Goal: Task Accomplishment & Management: Manage account settings

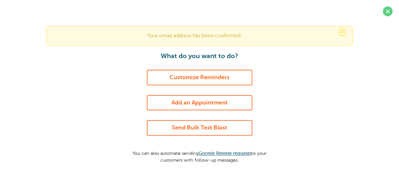
click at [191, 74] on link "Customize Reminders" at bounding box center [199, 78] width 105 height 16
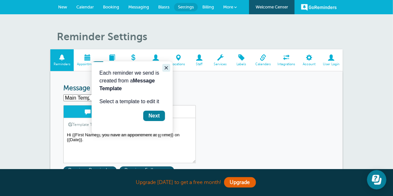
click at [170, 67] on button "Close guide" at bounding box center [166, 68] width 8 height 8
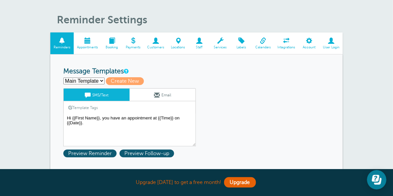
scroll to position [33, 0]
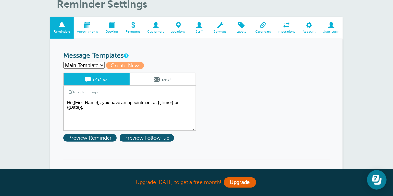
click at [83, 101] on textarea "Hi {{First Name}}, you have an appointment at {{Time}} on {{Date}}." at bounding box center [129, 115] width 133 height 33
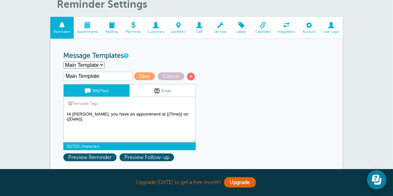
drag, startPoint x: 169, startPoint y: 113, endPoint x: 36, endPoint y: 112, distance: 133.0
type textarea "Hi [PERSON_NAME], you have an appointment at {{Time}} on {{Date}}."
click at [130, 90] on link "Email" at bounding box center [163, 91] width 66 height 12
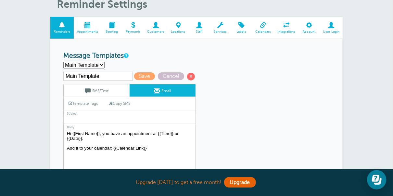
click at [84, 133] on textarea "Hi {{First Name}}, you have an appointment at {{Time}} on {{Date}}. Add it to y…" at bounding box center [129, 170] width 133 height 81
click at [168, 131] on textarea "Hi {{First Name}}, you have an appointment at {{Time}} on {{Date}}. Add it to y…" at bounding box center [129, 170] width 133 height 81
click at [141, 134] on textarea "Hi {{First Name}}, you have an appointment at {{Time}} on {{Date}}. Add it to y…" at bounding box center [129, 170] width 133 height 81
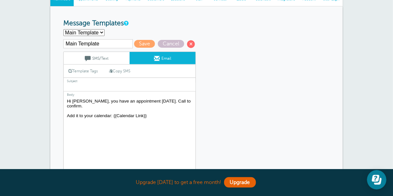
scroll to position [65, 0]
type textarea "Hi [PERSON_NAME], you have an appointment [DATE]. Call to confirm. Add it to yo…"
